Goal: Use online tool/utility: Use online tool/utility

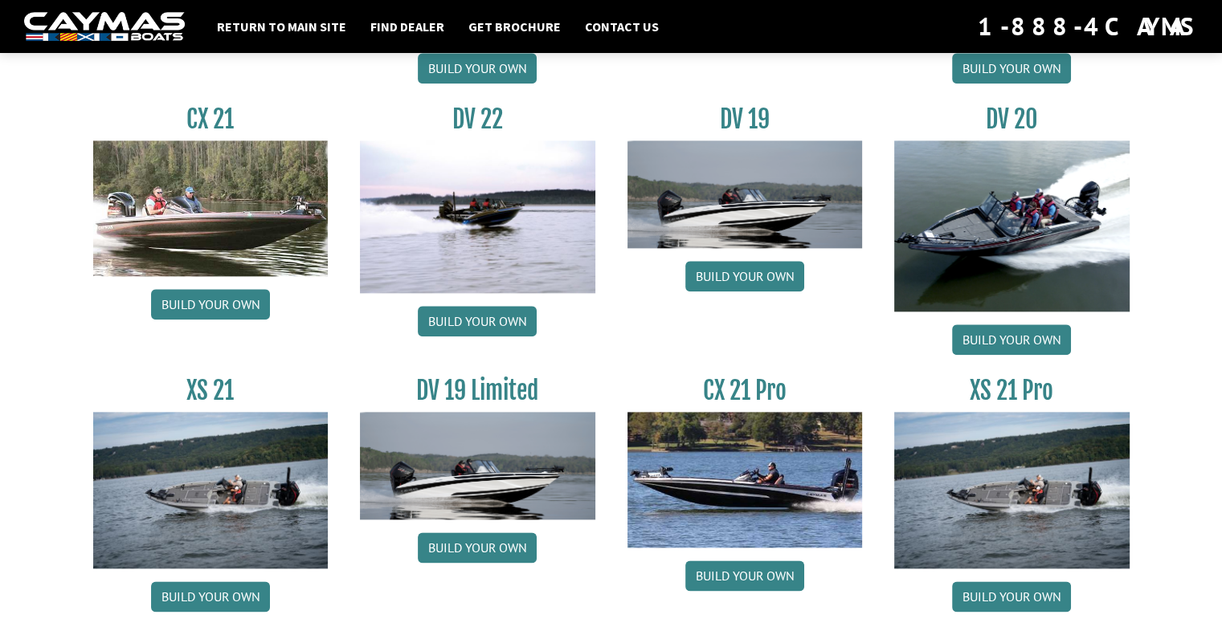
scroll to position [1918, 0]
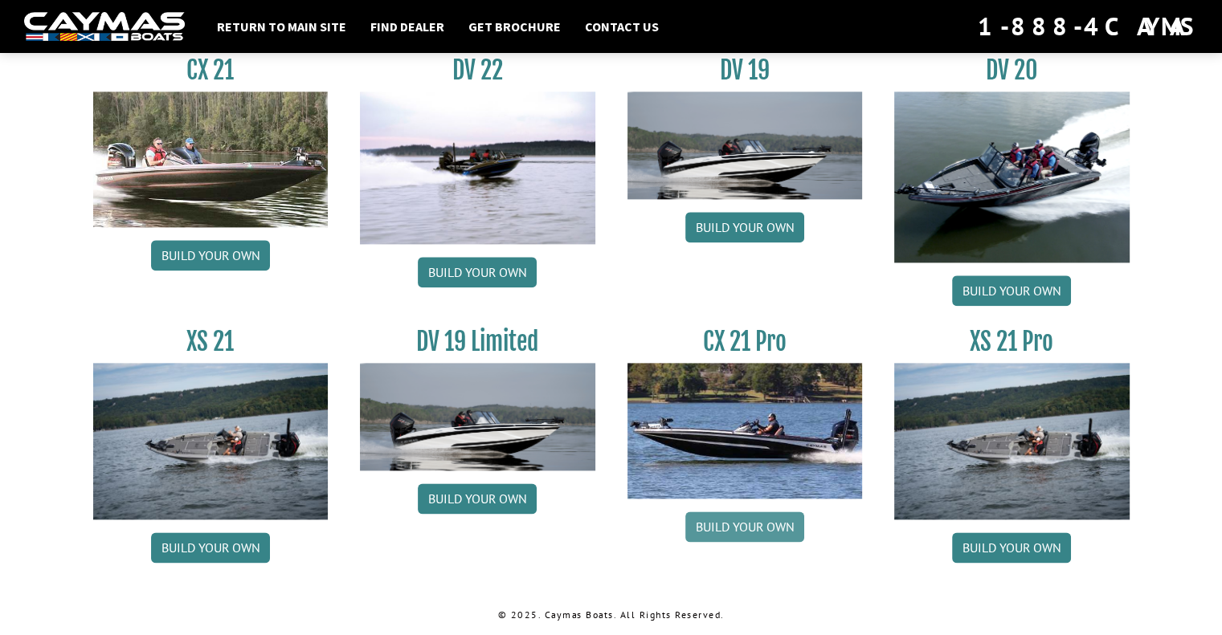
click at [772, 528] on link "Build your own" at bounding box center [744, 527] width 119 height 31
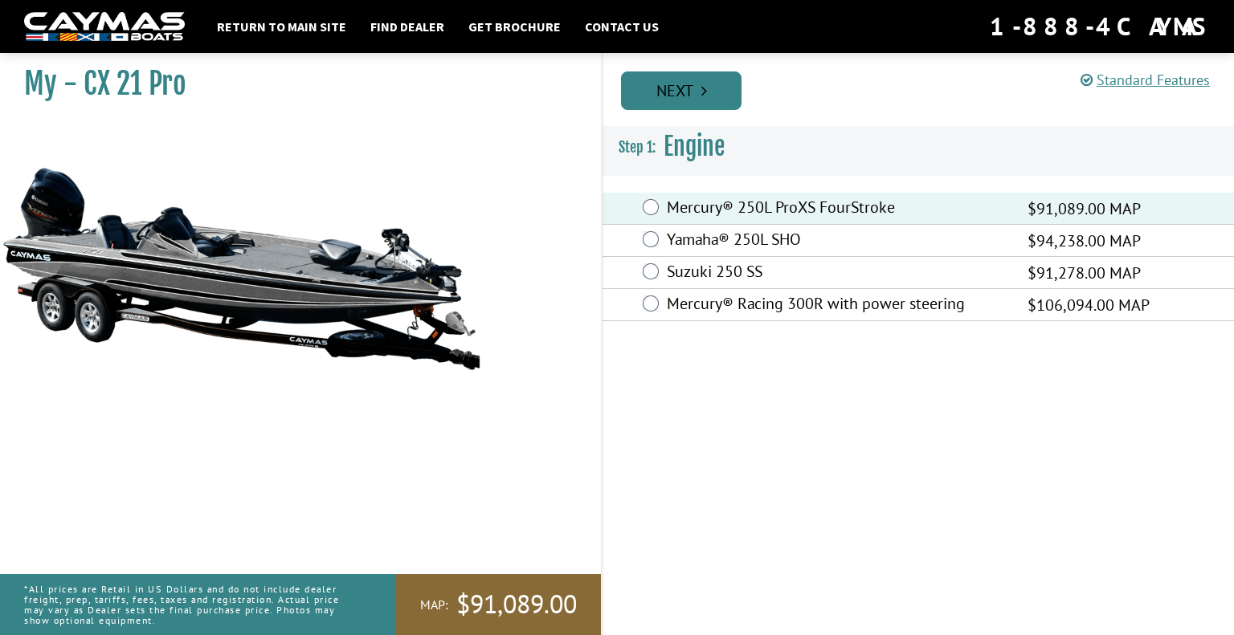
click at [696, 100] on link "Next" at bounding box center [681, 90] width 120 height 39
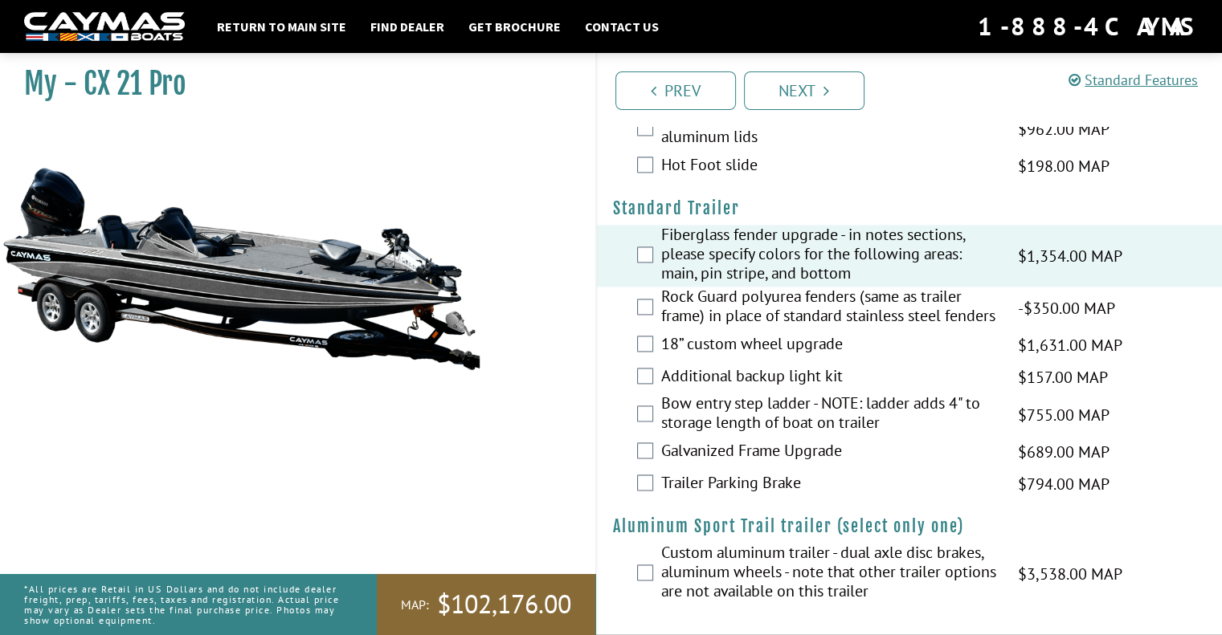
scroll to position [2274, 0]
click at [647, 330] on div "18” custom wheel upgrade $1,631.00 MAP $1,926.00 MSRP" at bounding box center [910, 345] width 626 height 32
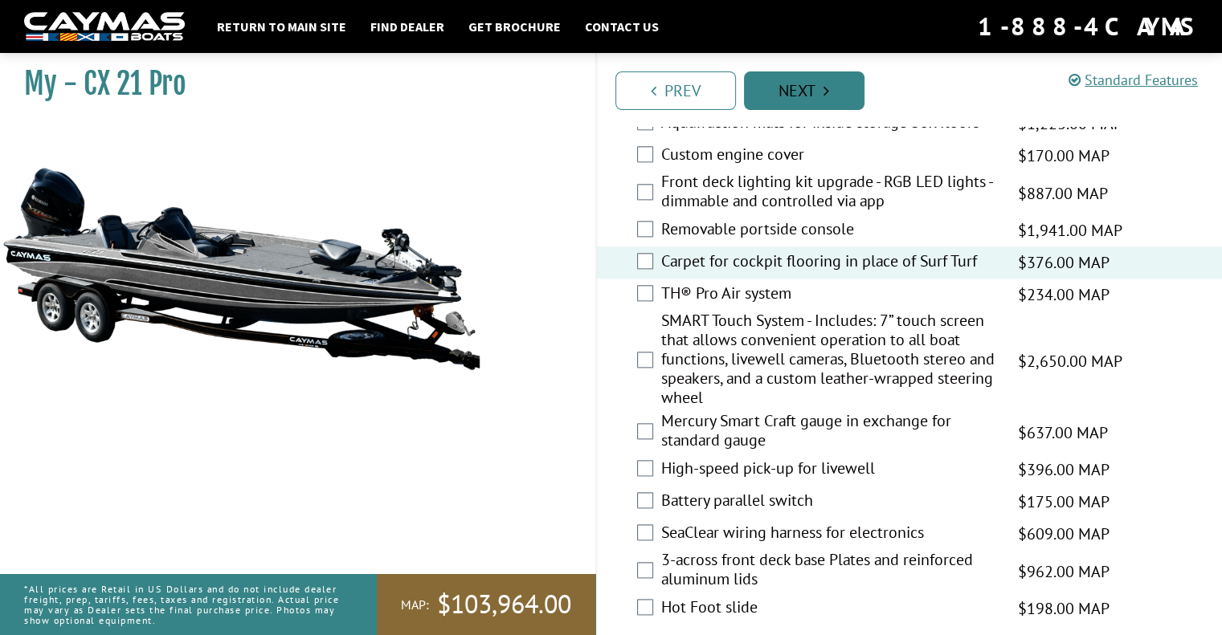
click at [810, 74] on link "Next" at bounding box center [804, 90] width 120 height 39
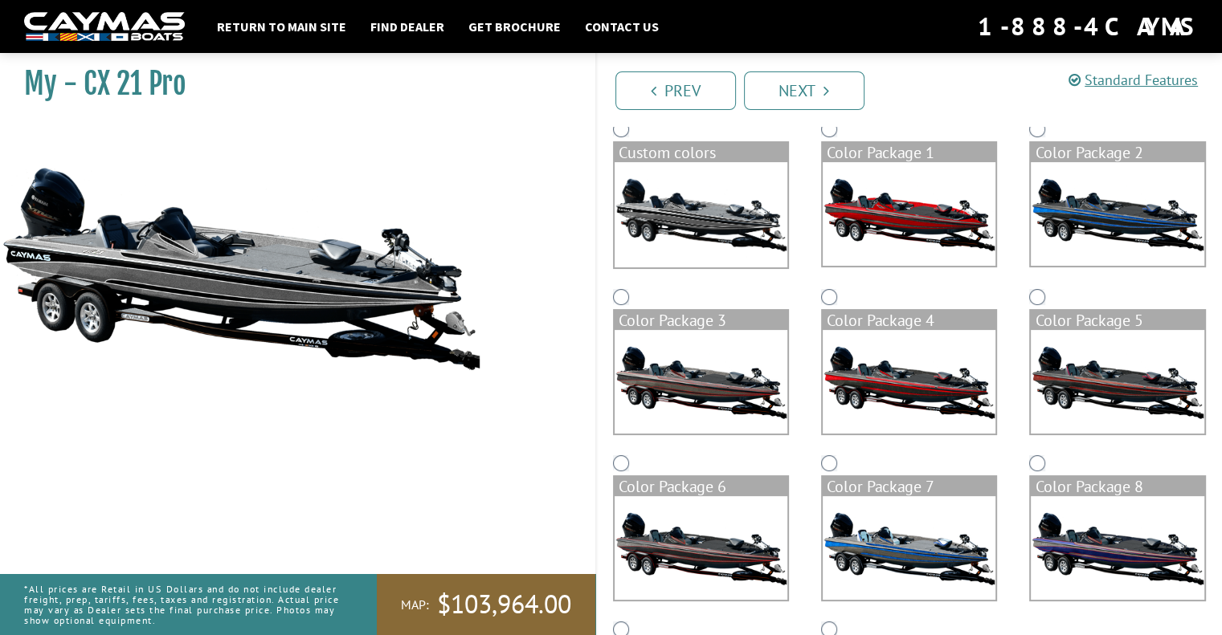
scroll to position [145, 0]
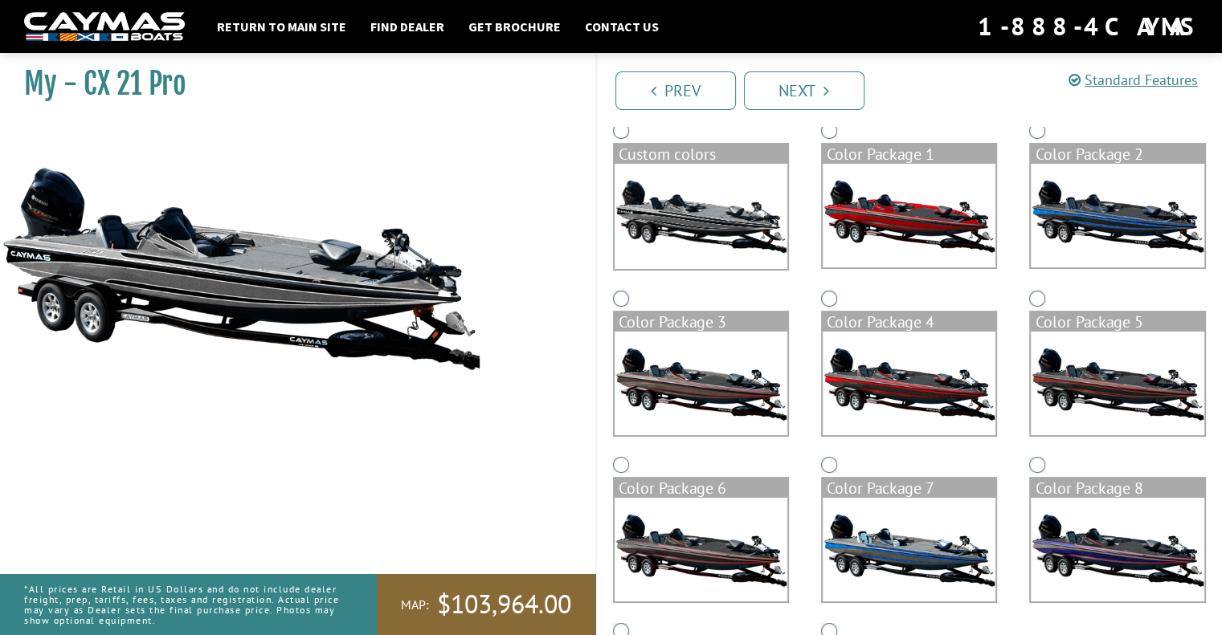
click at [1056, 244] on img at bounding box center [1116, 216] width 173 height 104
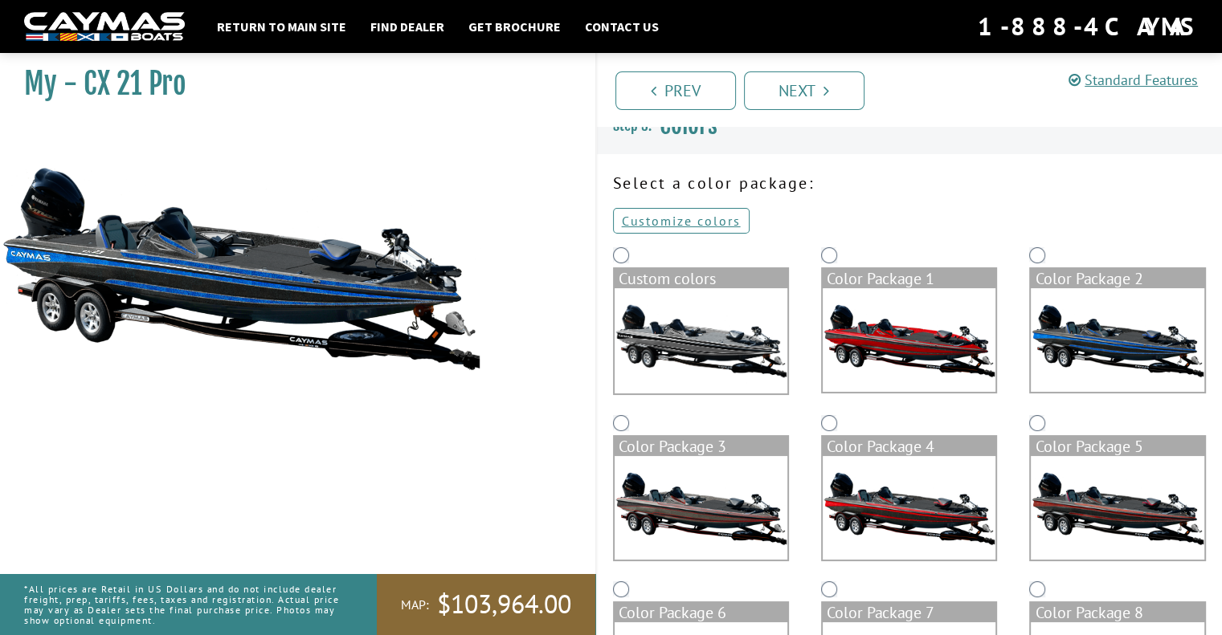
scroll to position [19, 0]
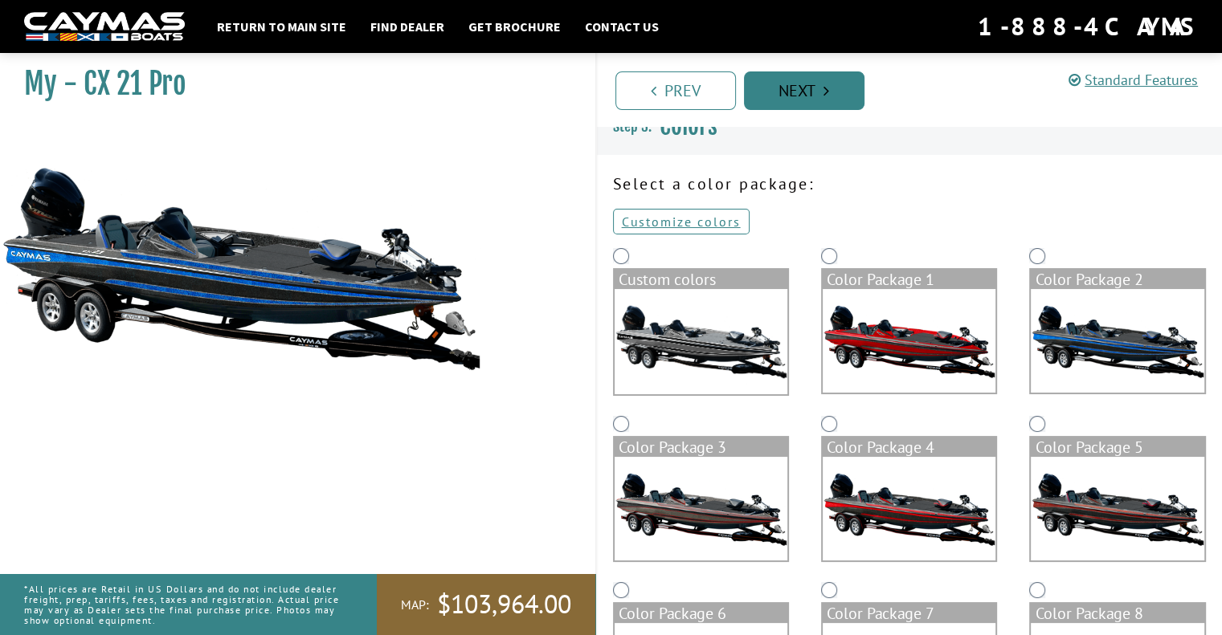
click at [822, 95] on link "Next" at bounding box center [804, 90] width 120 height 39
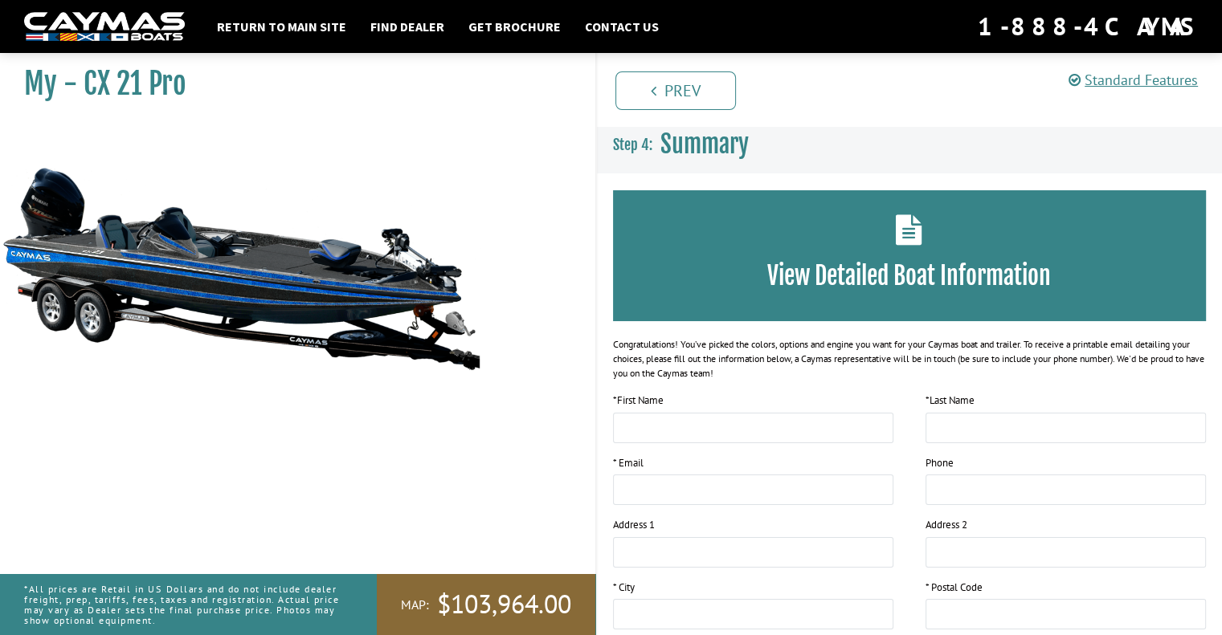
scroll to position [257, 0]
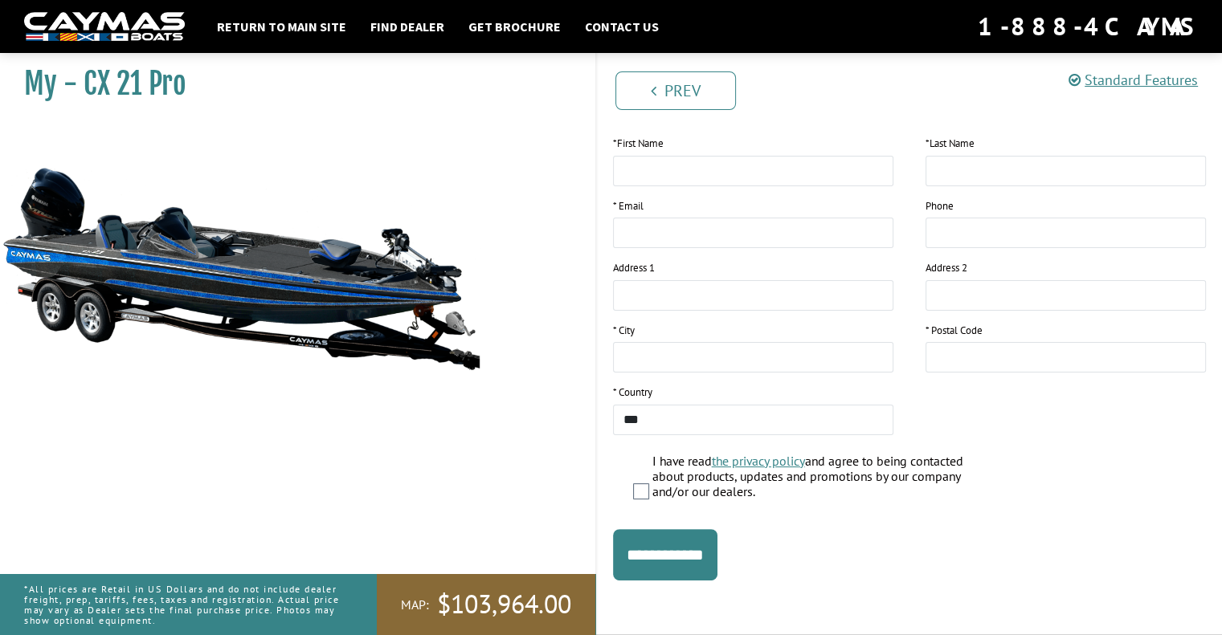
click at [711, 581] on fieldset "View Detailed Boat Information Congratulations! You’ve picked the colors, optio…" at bounding box center [910, 276] width 626 height 718
click at [713, 556] on input "**********" at bounding box center [665, 554] width 104 height 51
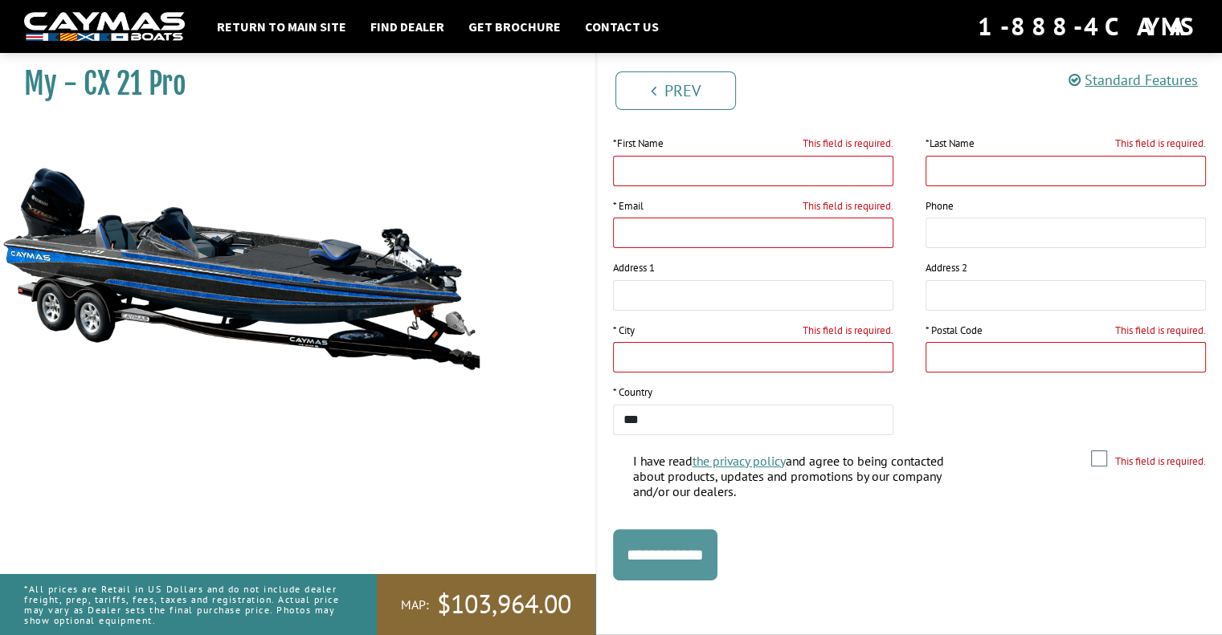
click at [713, 556] on input "**********" at bounding box center [665, 554] width 104 height 51
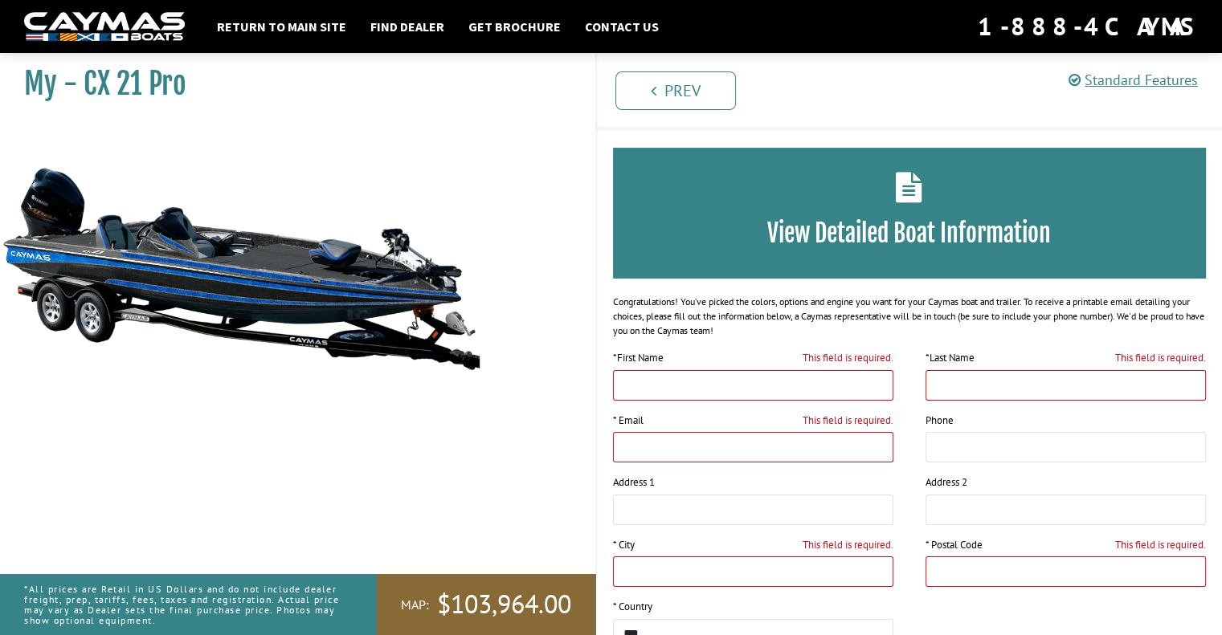
scroll to position [0, 0]
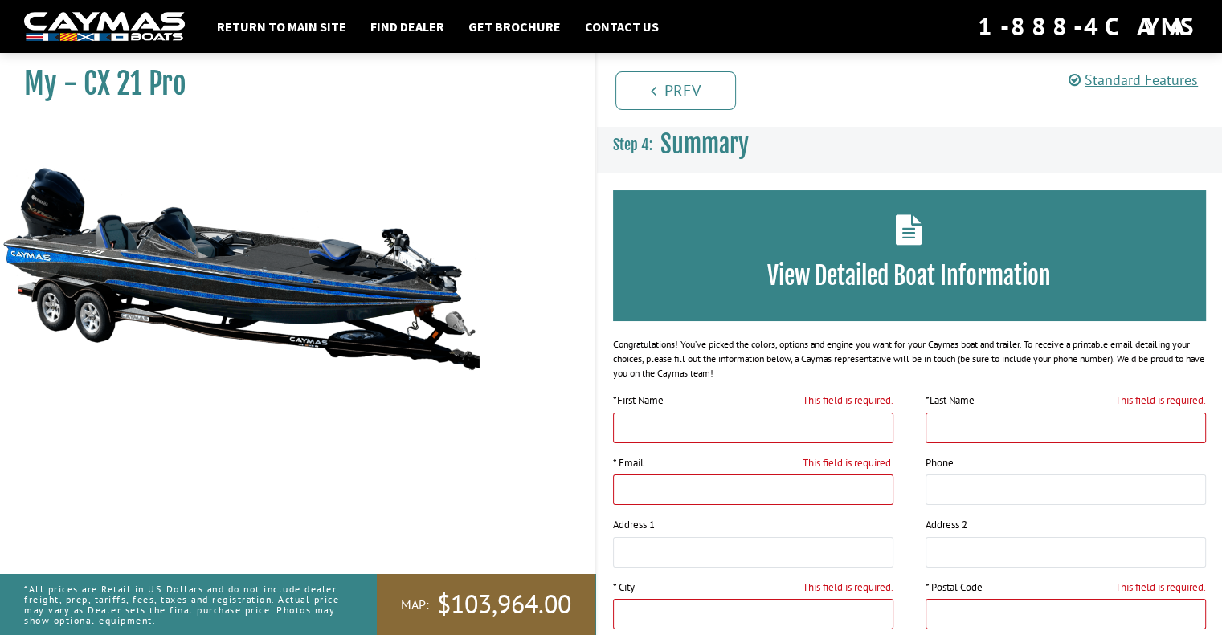
click at [833, 273] on h3 "View Detailed Boat Information" at bounding box center [909, 276] width 545 height 30
click at [881, 239] on div "View Detailed Boat Information" at bounding box center [910, 255] width 594 height 131
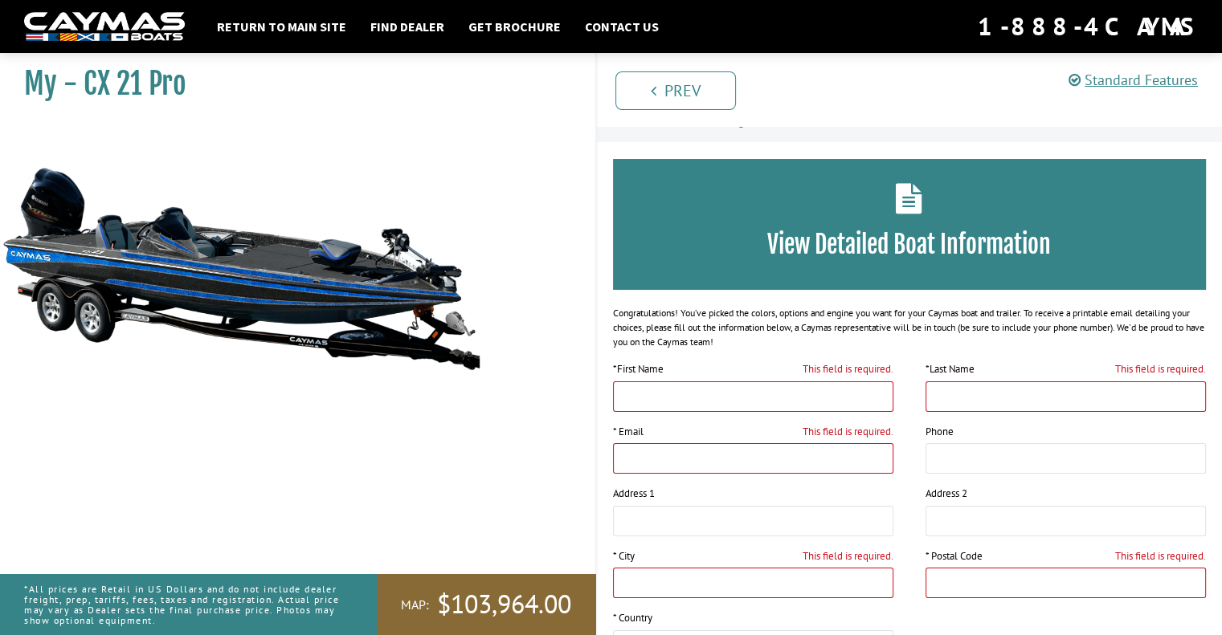
click at [789, 396] on input "This field is required." at bounding box center [753, 396] width 280 height 31
